Goal: Check status: Check status

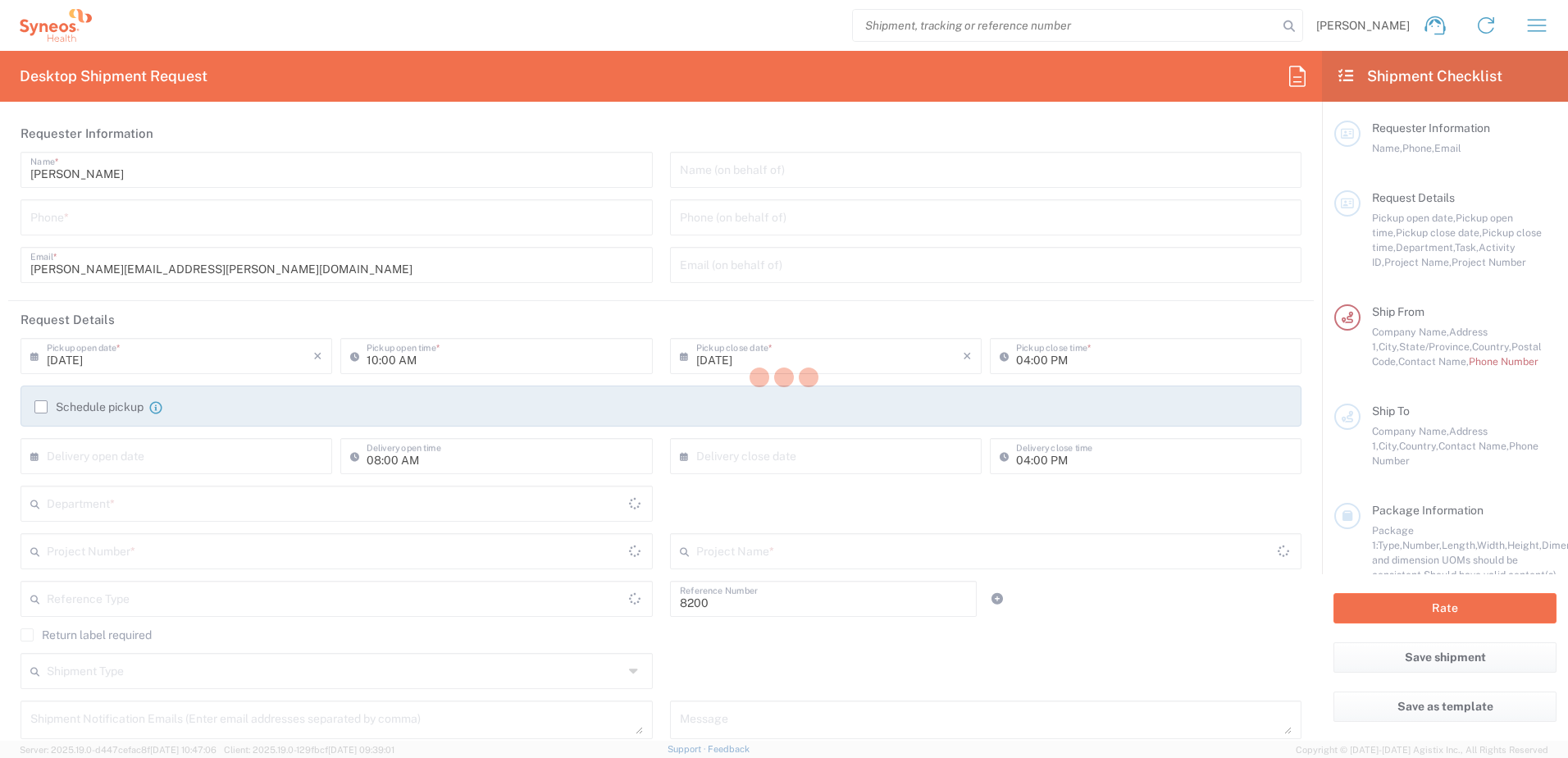
type input "Department"
type input "[US_STATE]"
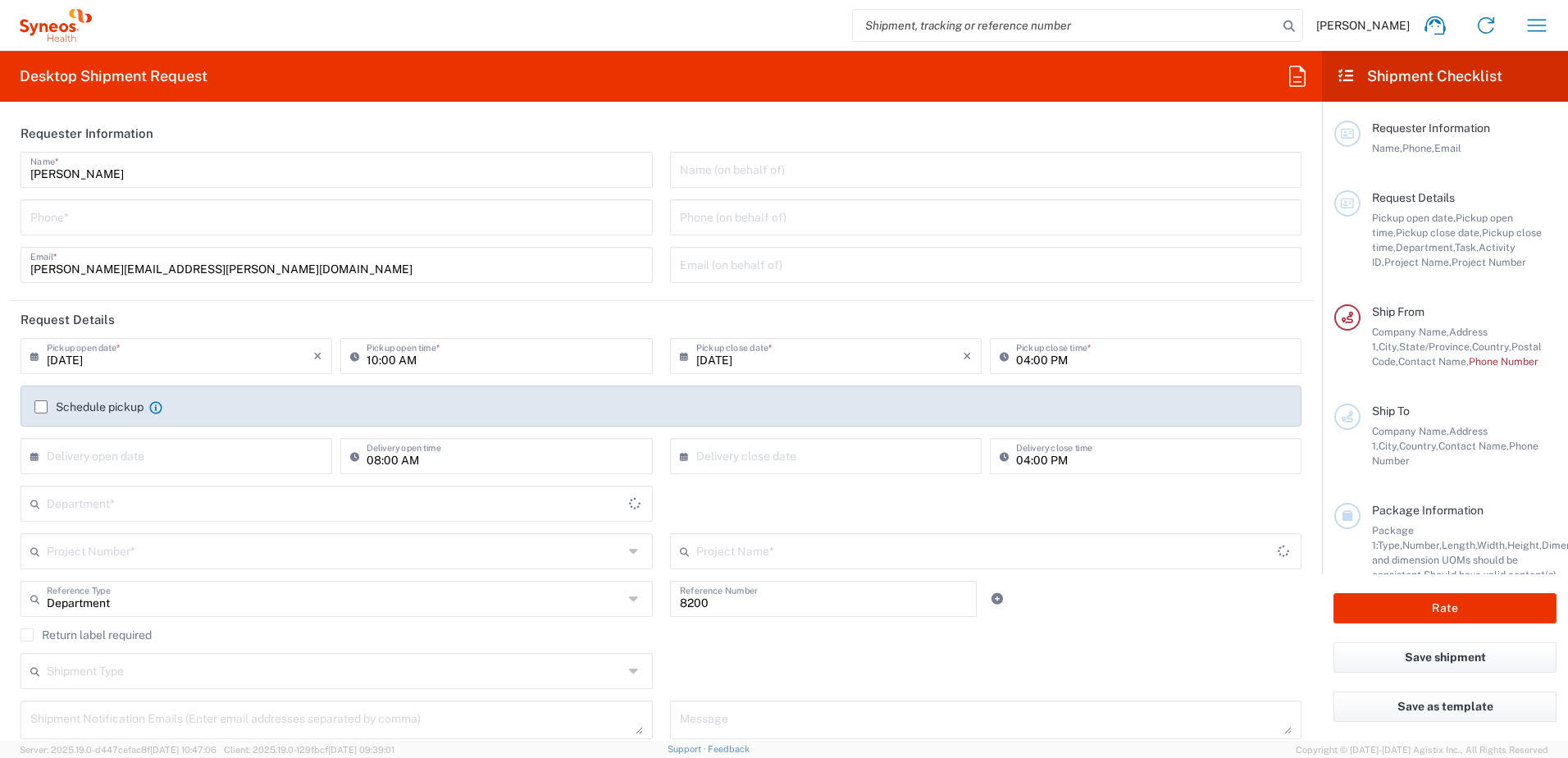
type input "[GEOGRAPHIC_DATA]"
type input "Syneos Health, LLC-[GEOGRAPHIC_DATA] [GEOGRAPHIC_DATA] [GEOGRAPHIC_DATA]"
click at [1542, 26] on icon "button" at bounding box center [1537, 25] width 19 height 12
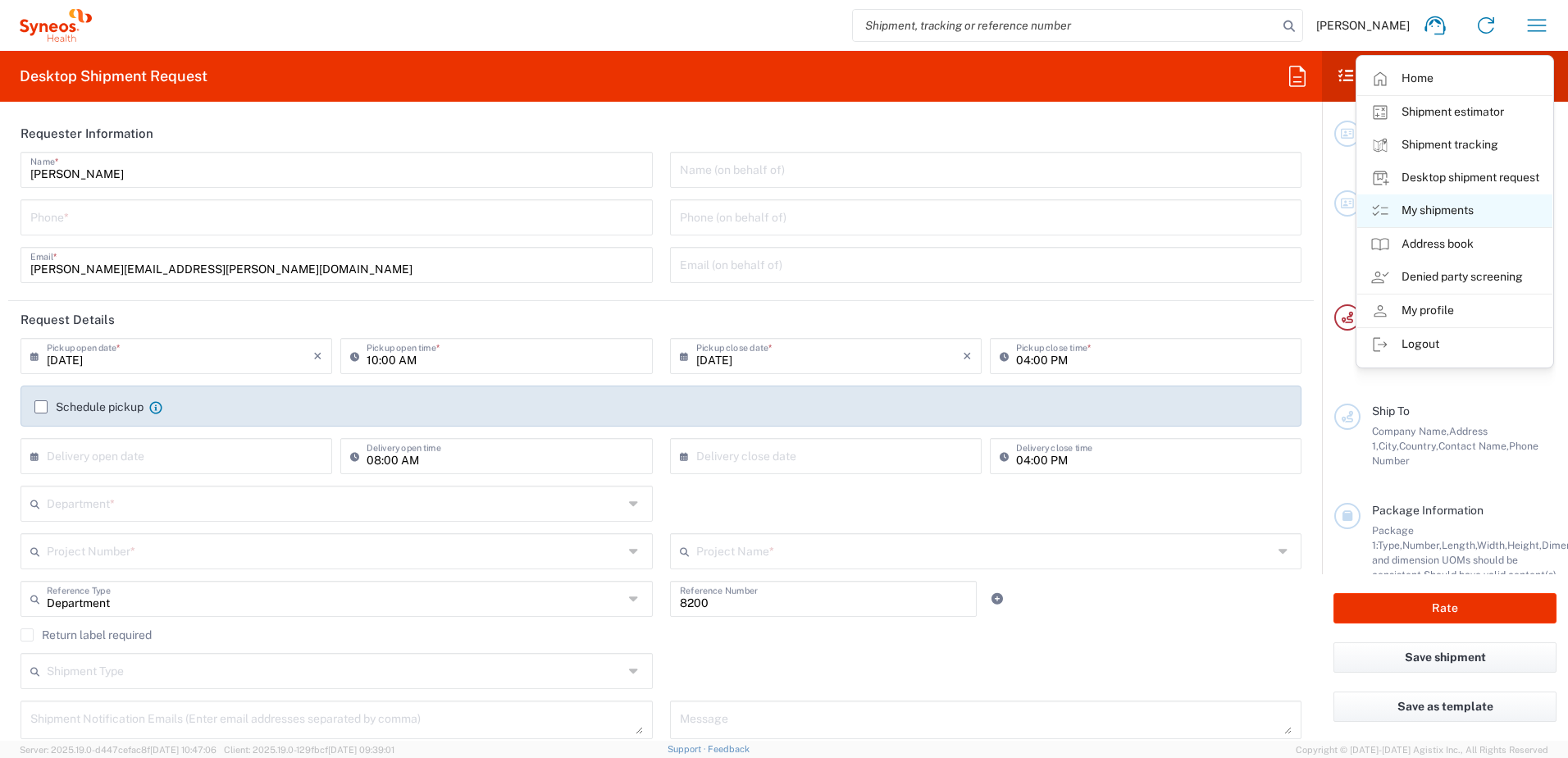
click at [1423, 212] on link "My shipments" at bounding box center [1455, 210] width 195 height 33
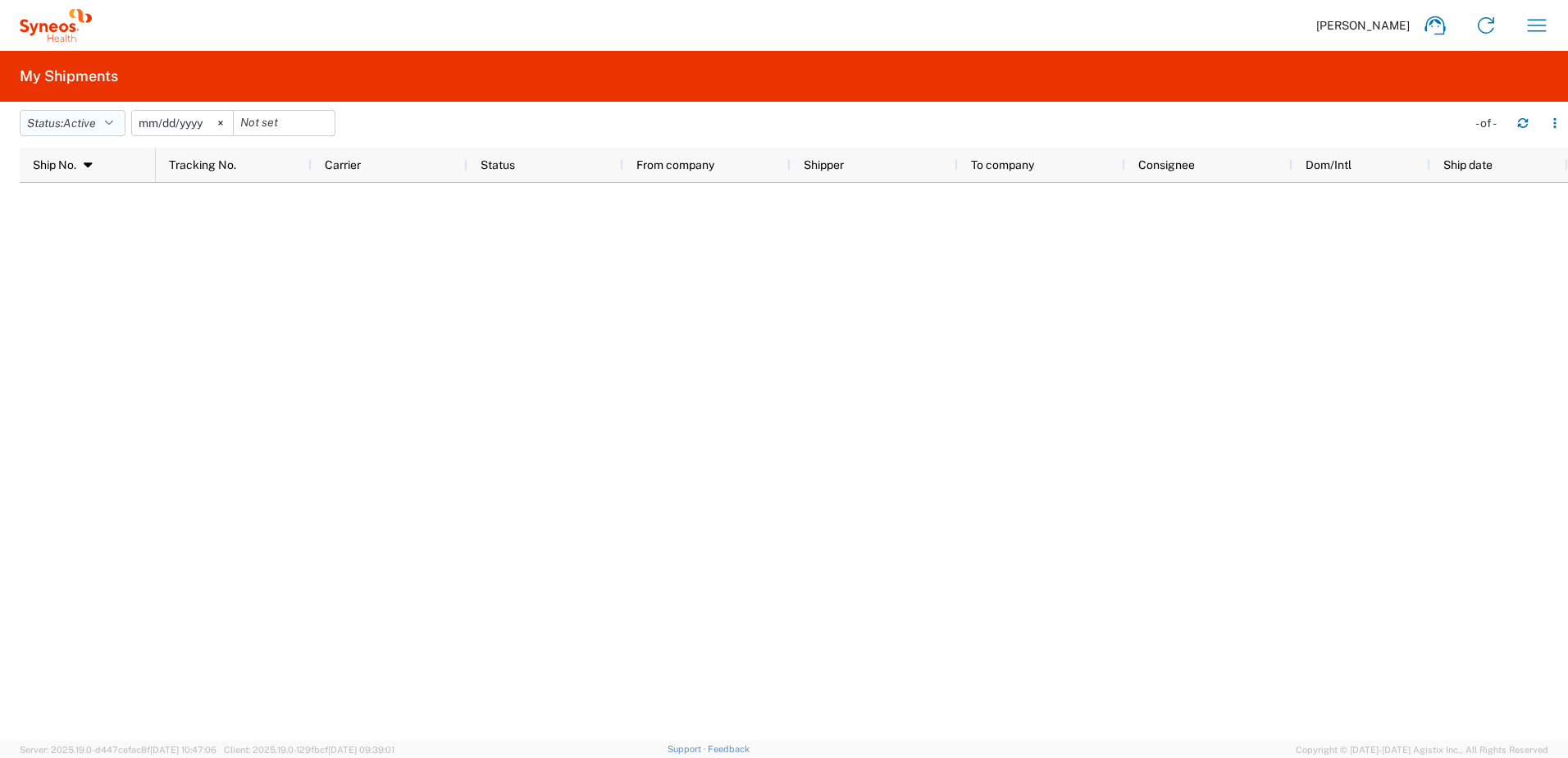
click at [113, 124] on icon "button" at bounding box center [108, 123] width 8 height 12
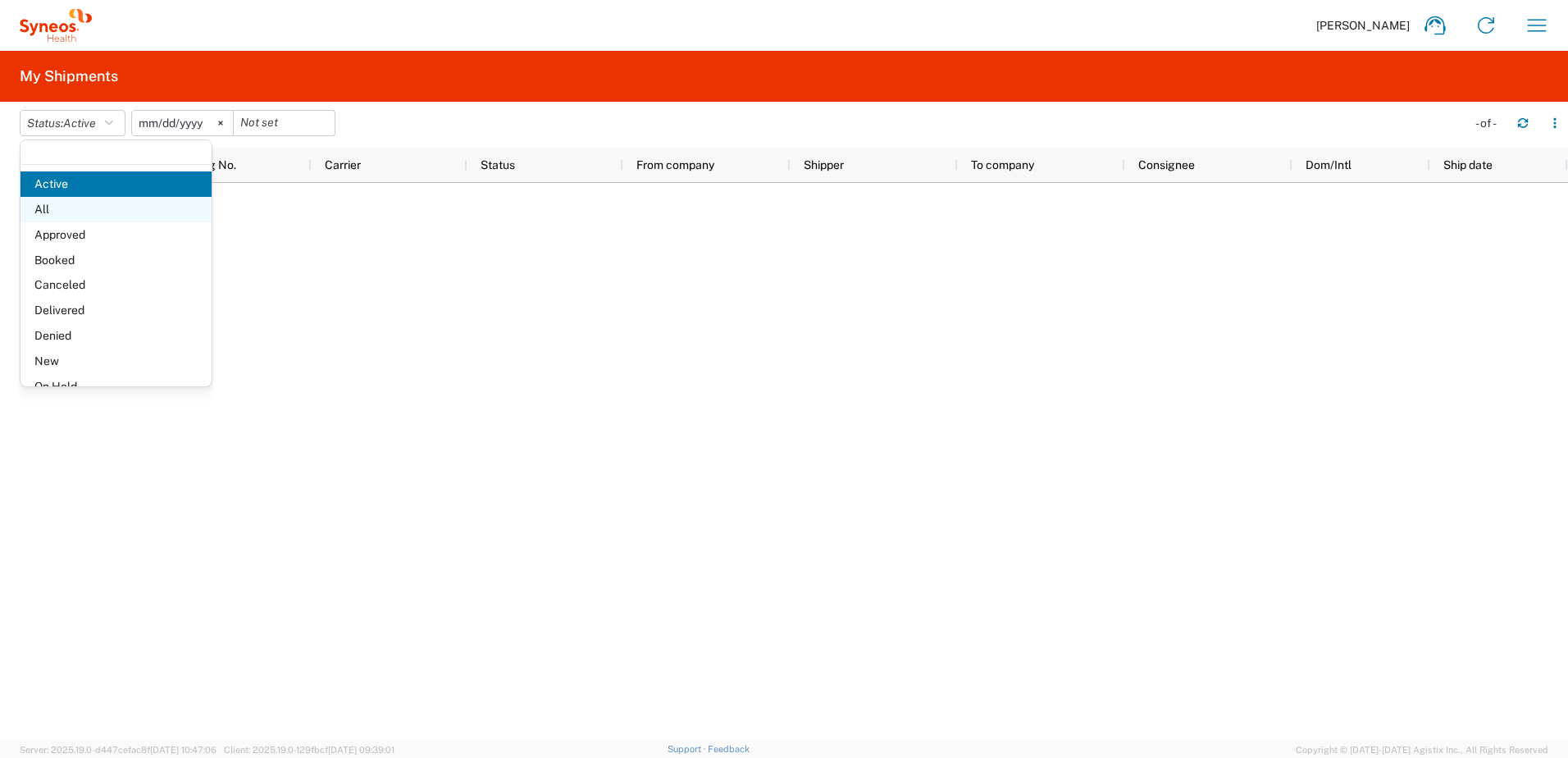
click at [76, 217] on span "All" at bounding box center [116, 210] width 191 height 26
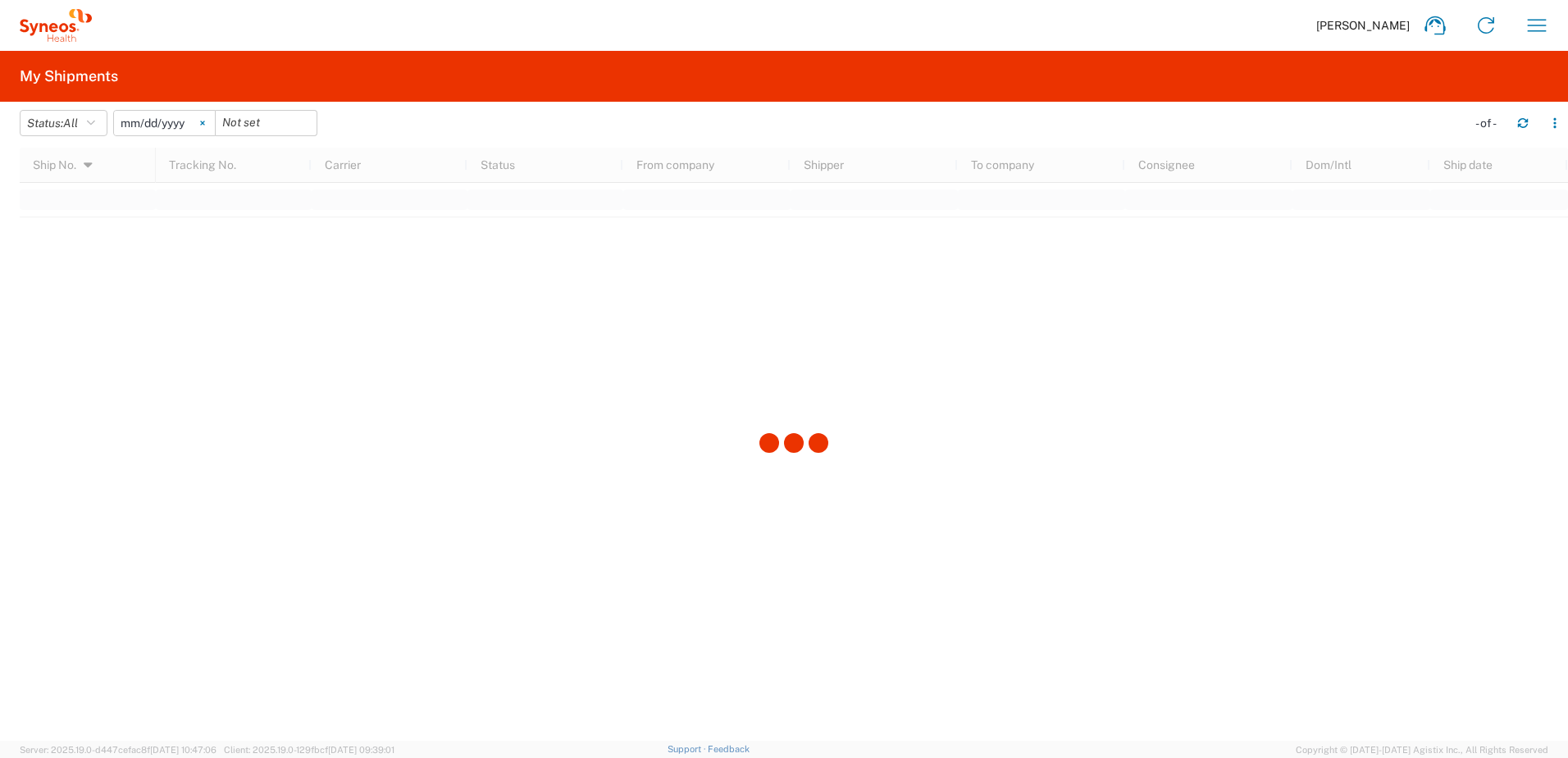
click at [208, 118] on svg-icon at bounding box center [202, 122] width 25 height 25
